Goal: Task Accomplishment & Management: Manage account settings

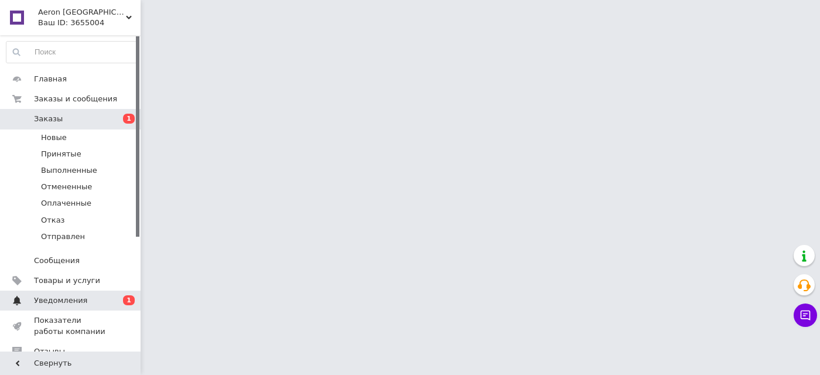
click at [102, 299] on span "Уведомления" at bounding box center [71, 300] width 74 height 11
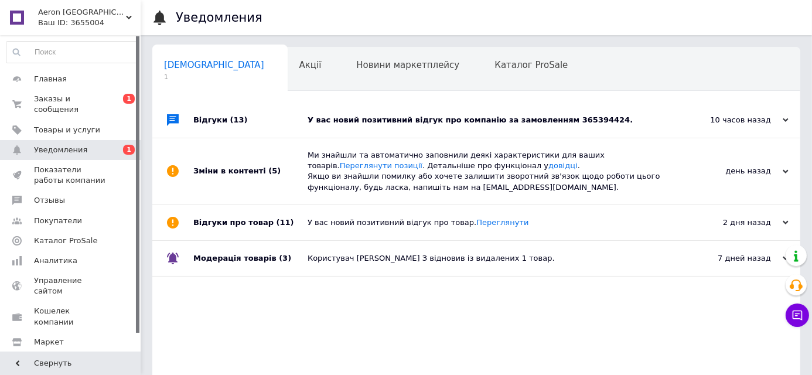
click at [559, 118] on div "У вас новий позитивний відгук про компанію за замовленням 365394424." at bounding box center [490, 120] width 364 height 11
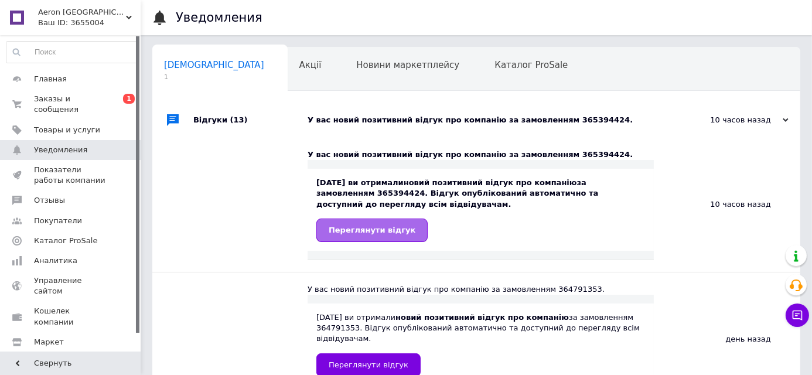
click at [367, 227] on span "Переглянути відгук" at bounding box center [372, 230] width 87 height 9
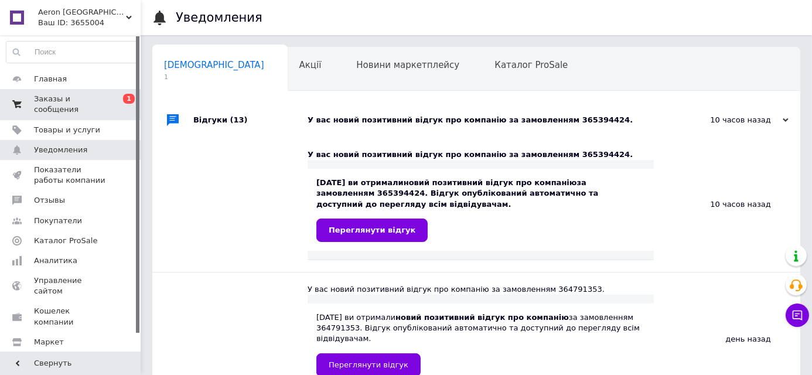
click at [57, 95] on span "Заказы и сообщения" at bounding box center [71, 104] width 74 height 21
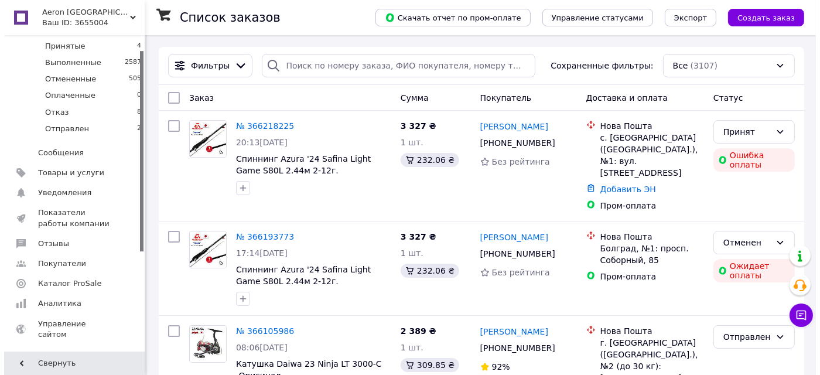
scroll to position [180, 0]
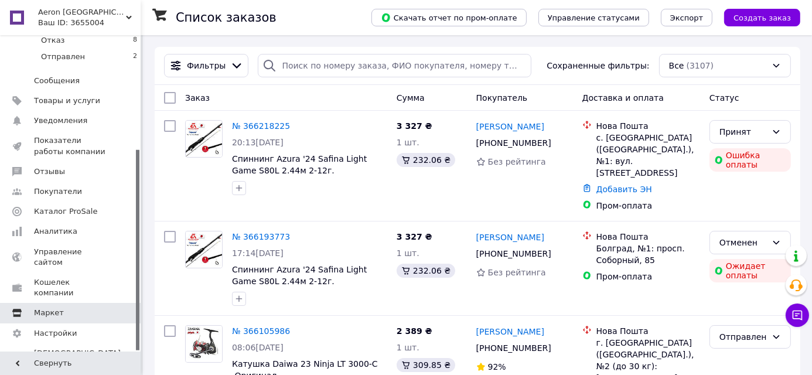
click at [73, 308] on span "Маркет" at bounding box center [71, 313] width 74 height 11
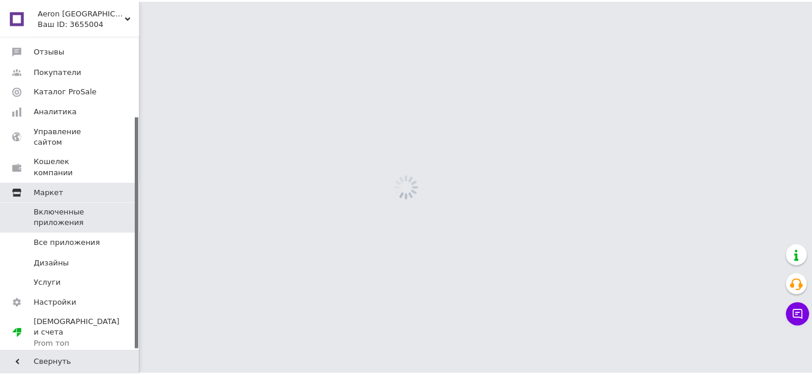
scroll to position [109, 0]
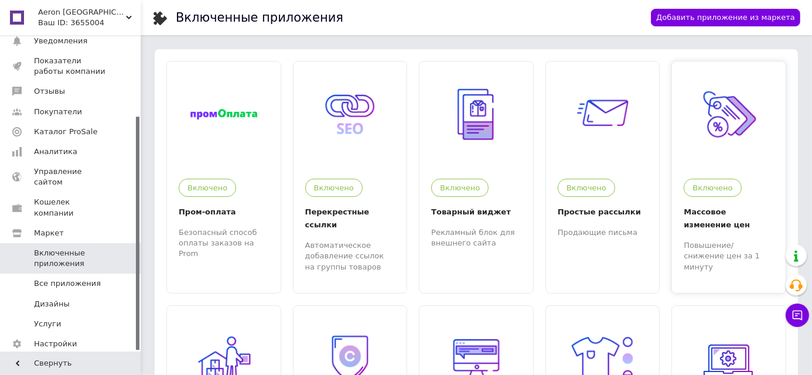
click at [738, 129] on img at bounding box center [729, 114] width 67 height 67
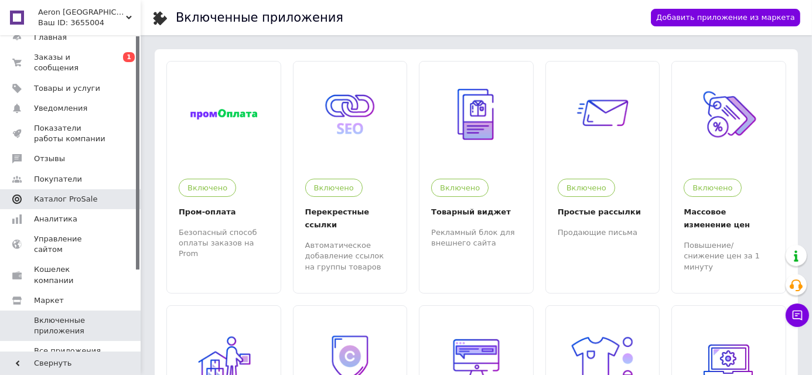
scroll to position [0, 0]
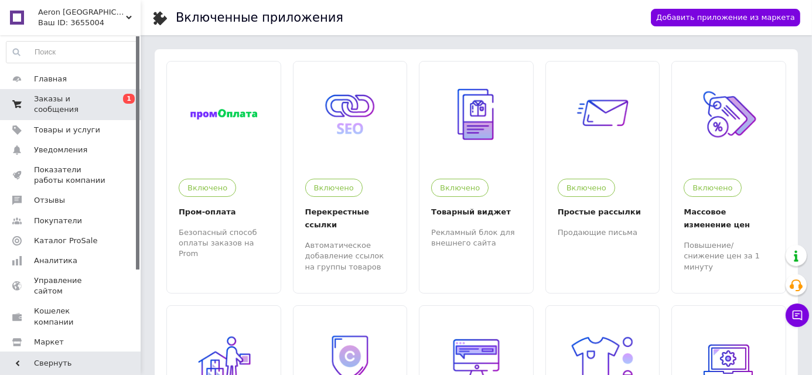
click at [117, 105] on link "Заказы и сообщения 0 1" at bounding box center [72, 104] width 144 height 30
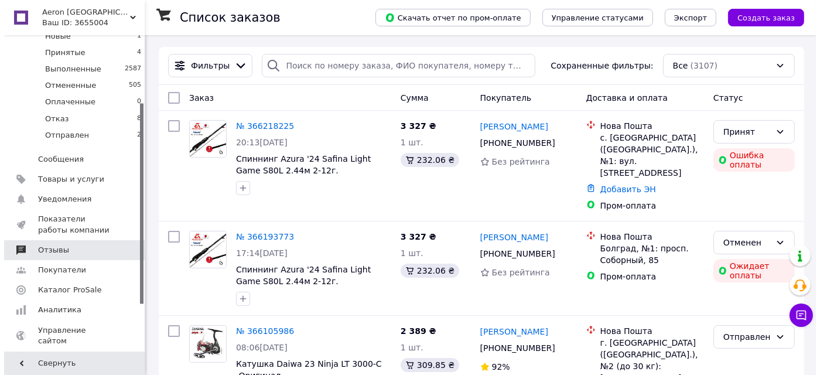
scroll to position [106, 0]
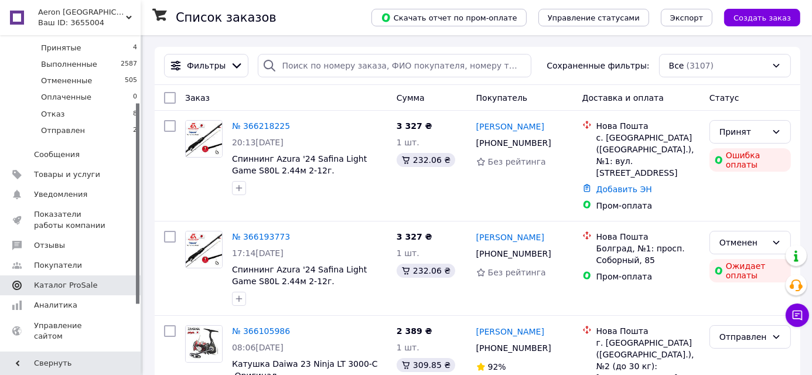
click at [92, 289] on span "Каталог ProSale" at bounding box center [71, 285] width 74 height 11
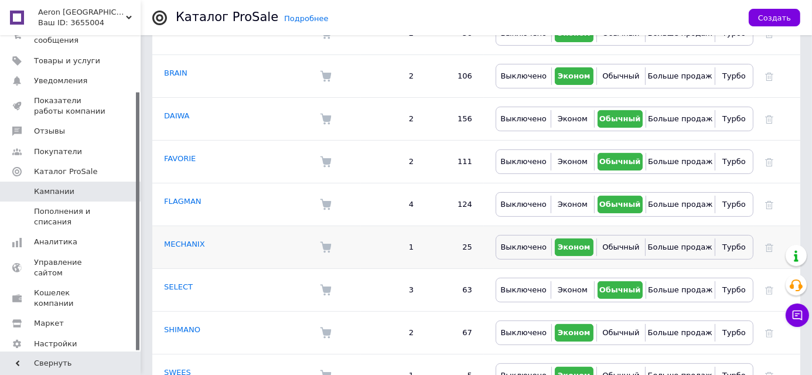
scroll to position [192, 0]
